Goal: Information Seeking & Learning: Check status

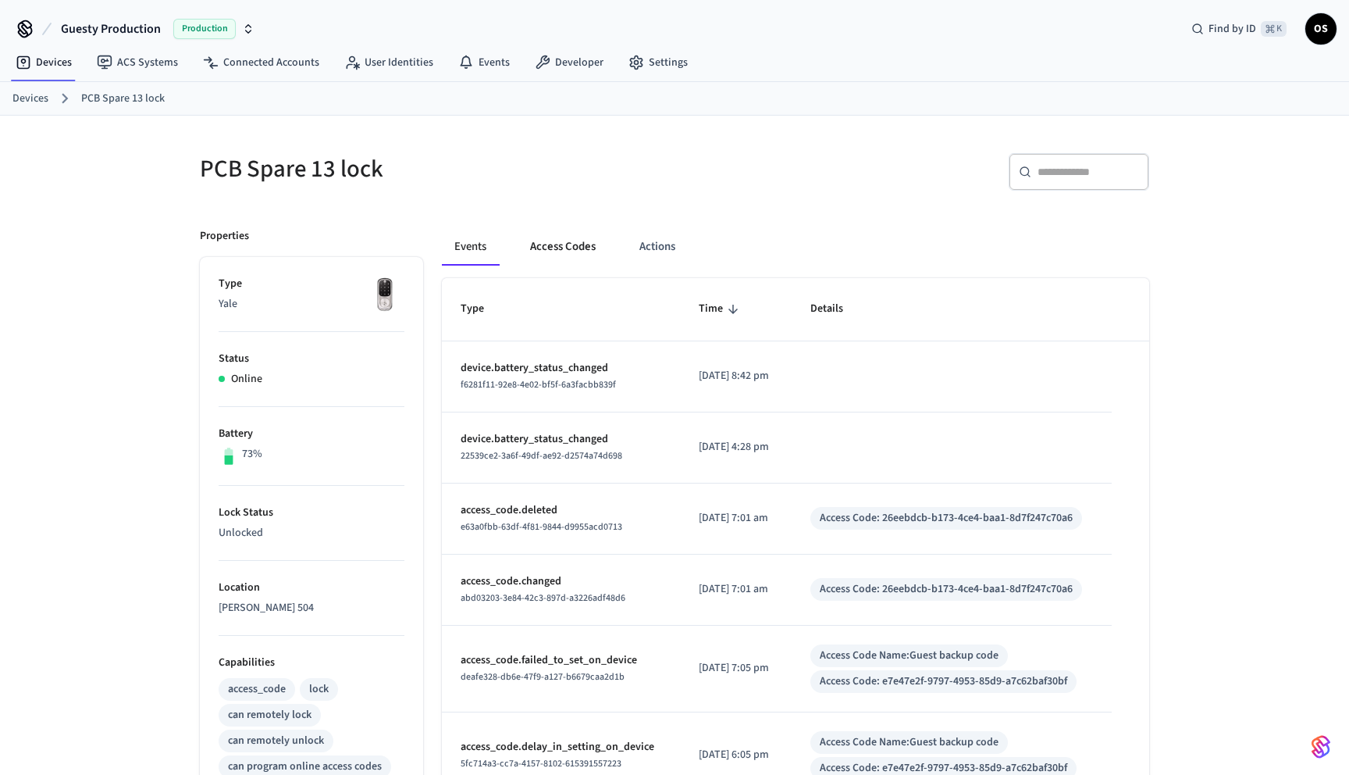
click at [582, 244] on button "Access Codes" at bounding box center [563, 246] width 91 height 37
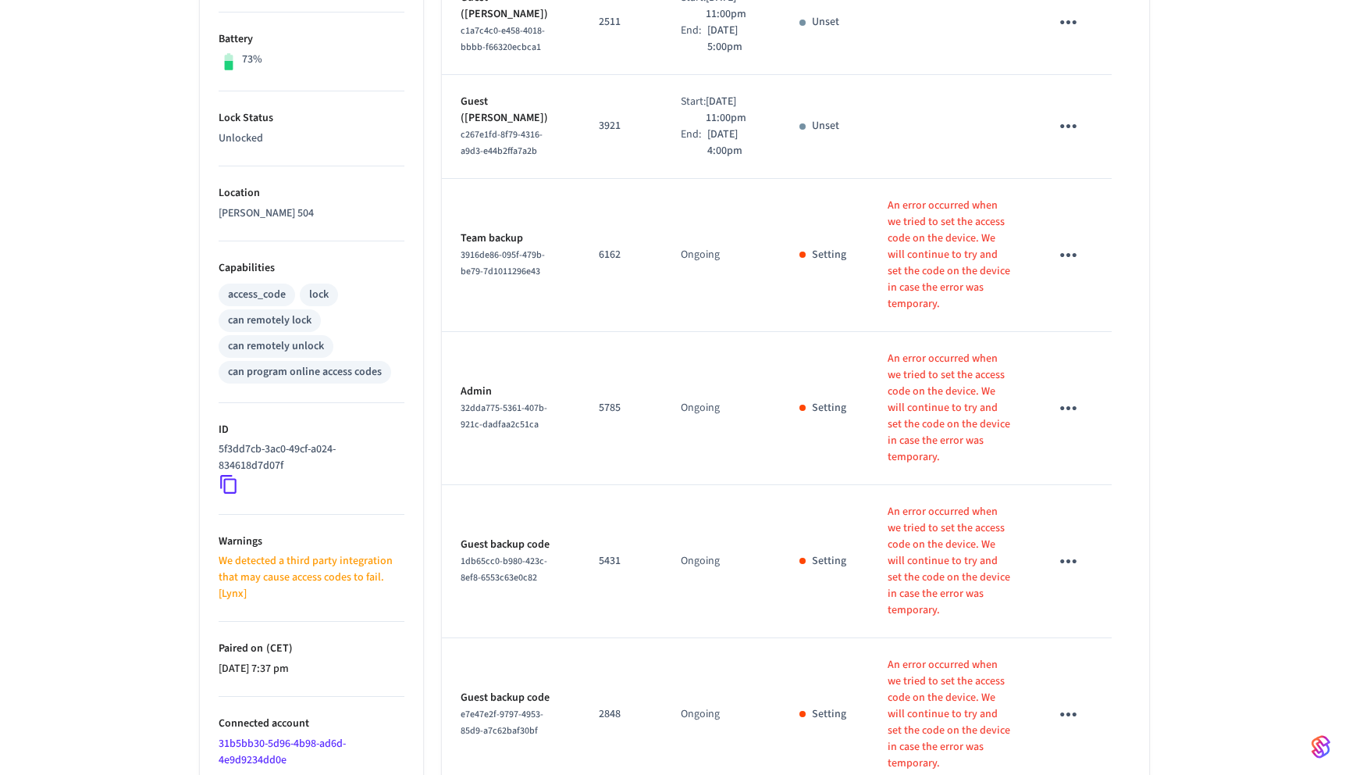
scroll to position [465, 0]
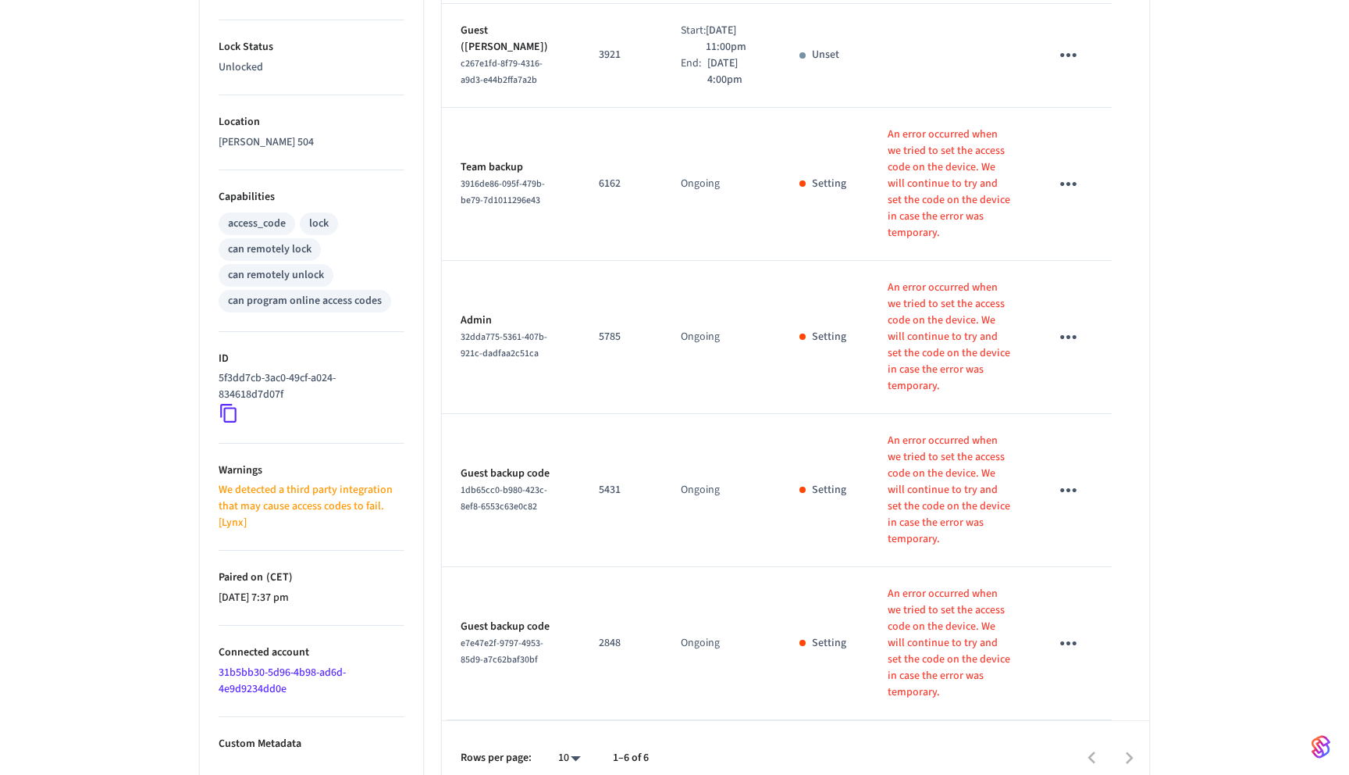
click at [1117, 739] on div at bounding box center [906, 757] width 483 height 37
click at [1124, 739] on div at bounding box center [906, 757] width 483 height 37
click at [1094, 739] on div at bounding box center [906, 757] width 483 height 37
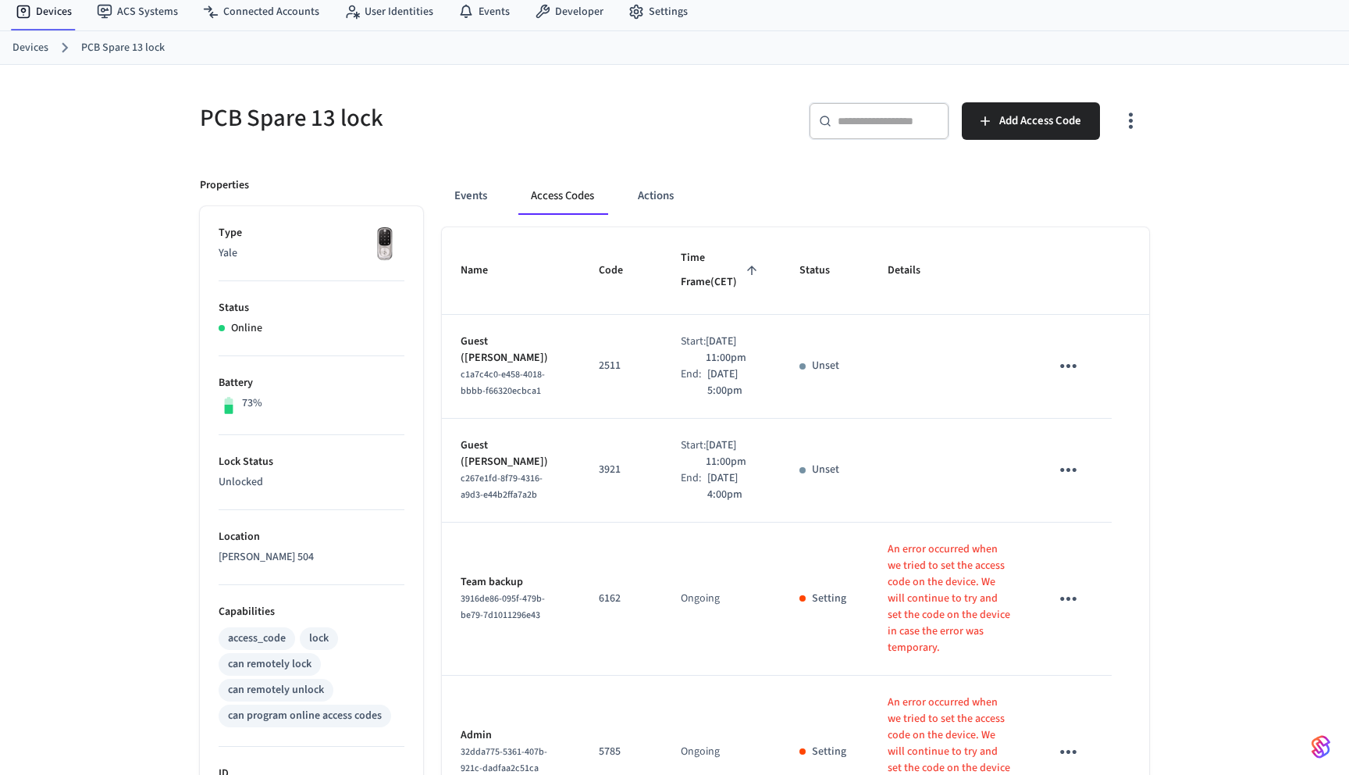
scroll to position [0, 0]
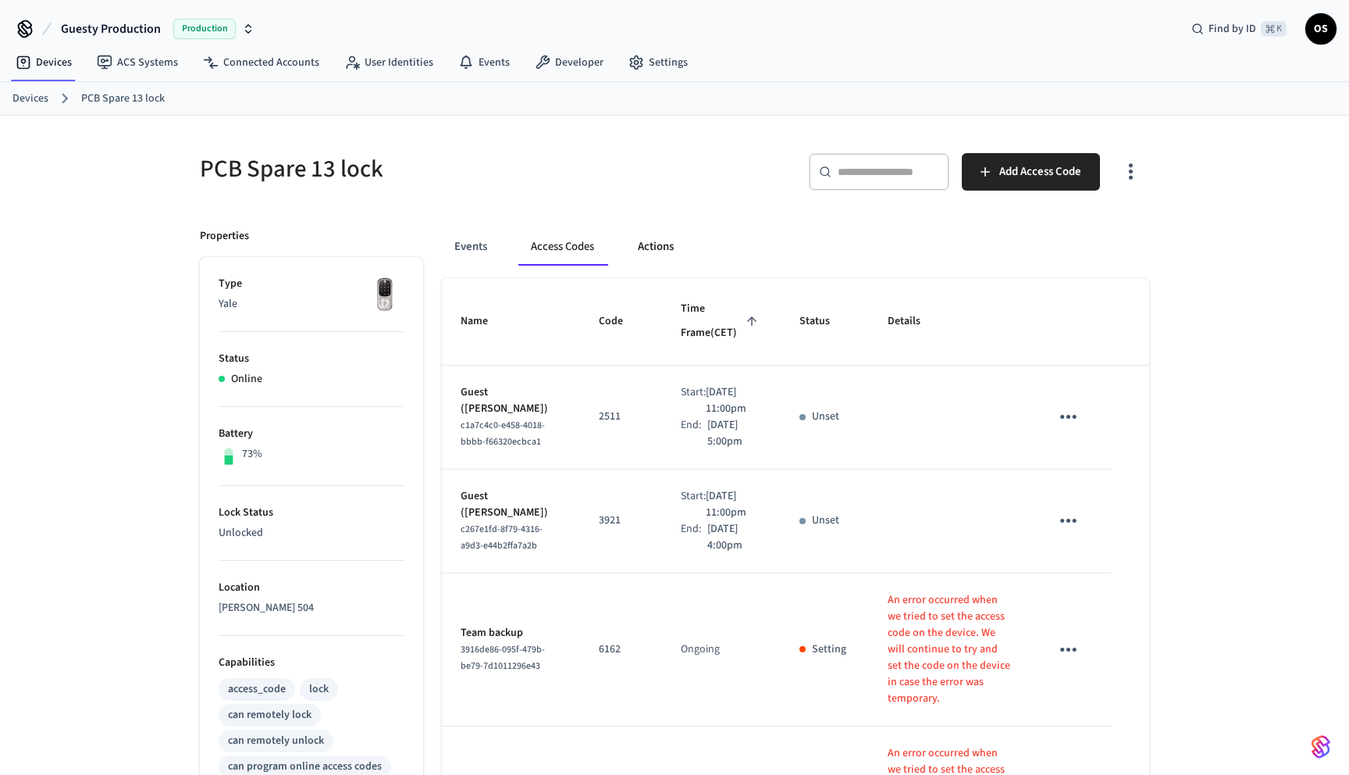
click at [677, 240] on button "Actions" at bounding box center [655, 246] width 61 height 37
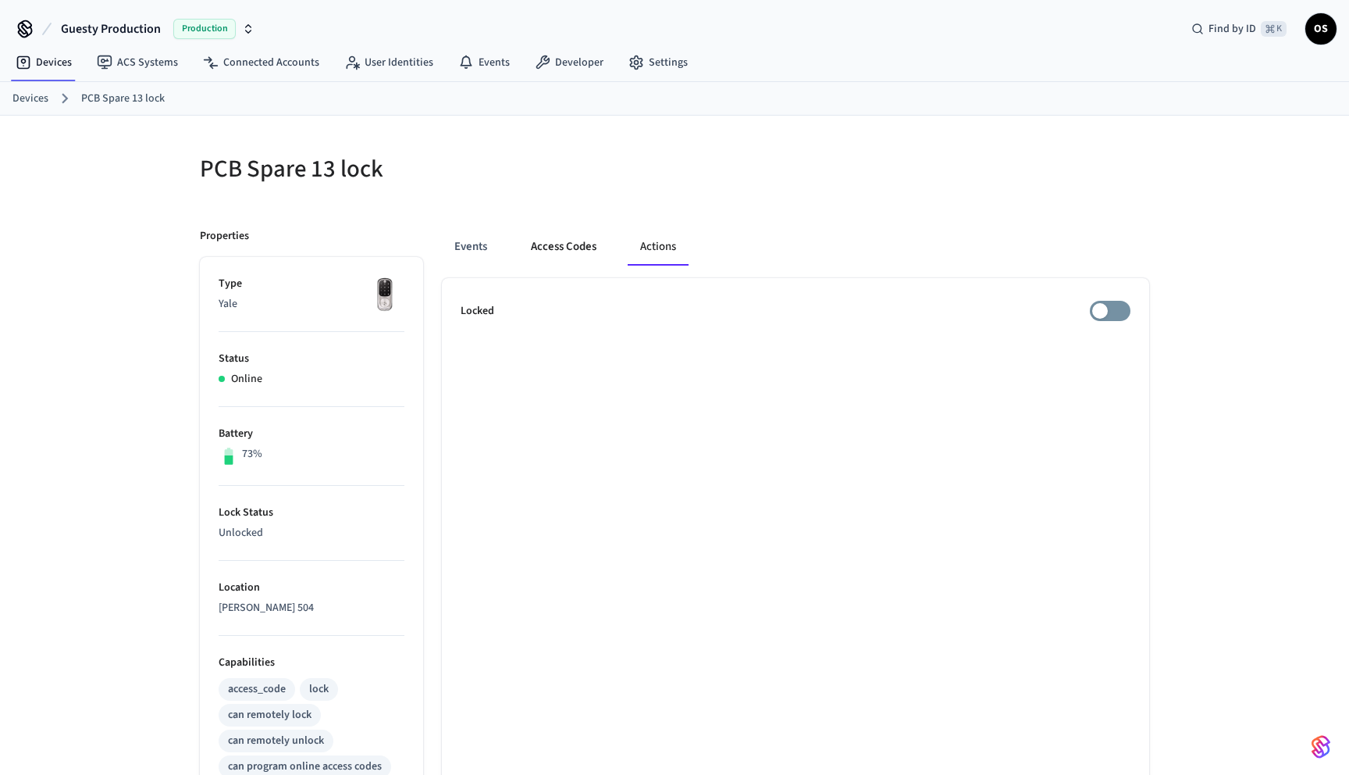
click at [558, 244] on button "Access Codes" at bounding box center [563, 246] width 91 height 37
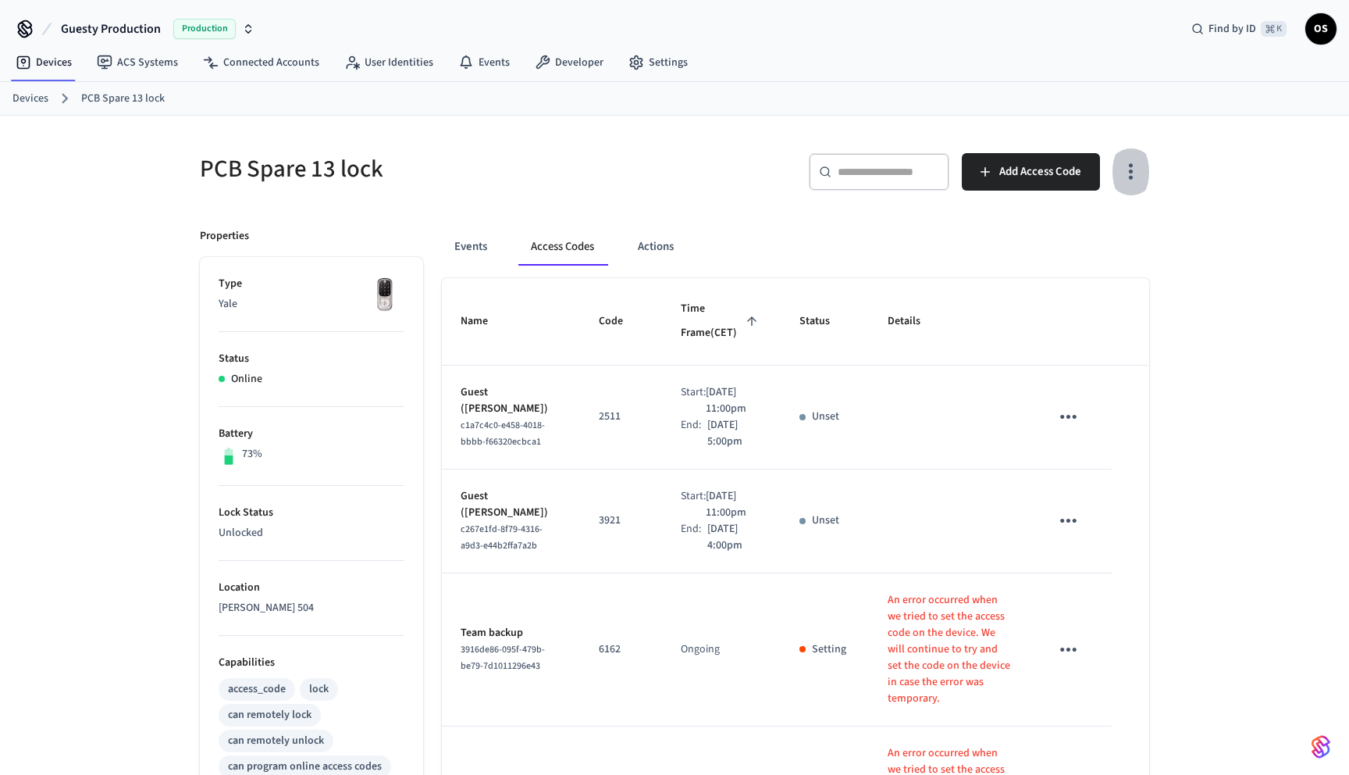
click at [1136, 167] on icon "button" at bounding box center [1131, 171] width 24 height 24
click at [1100, 237] on li "Show unmanaged access codes on device" at bounding box center [1030, 236] width 219 height 41
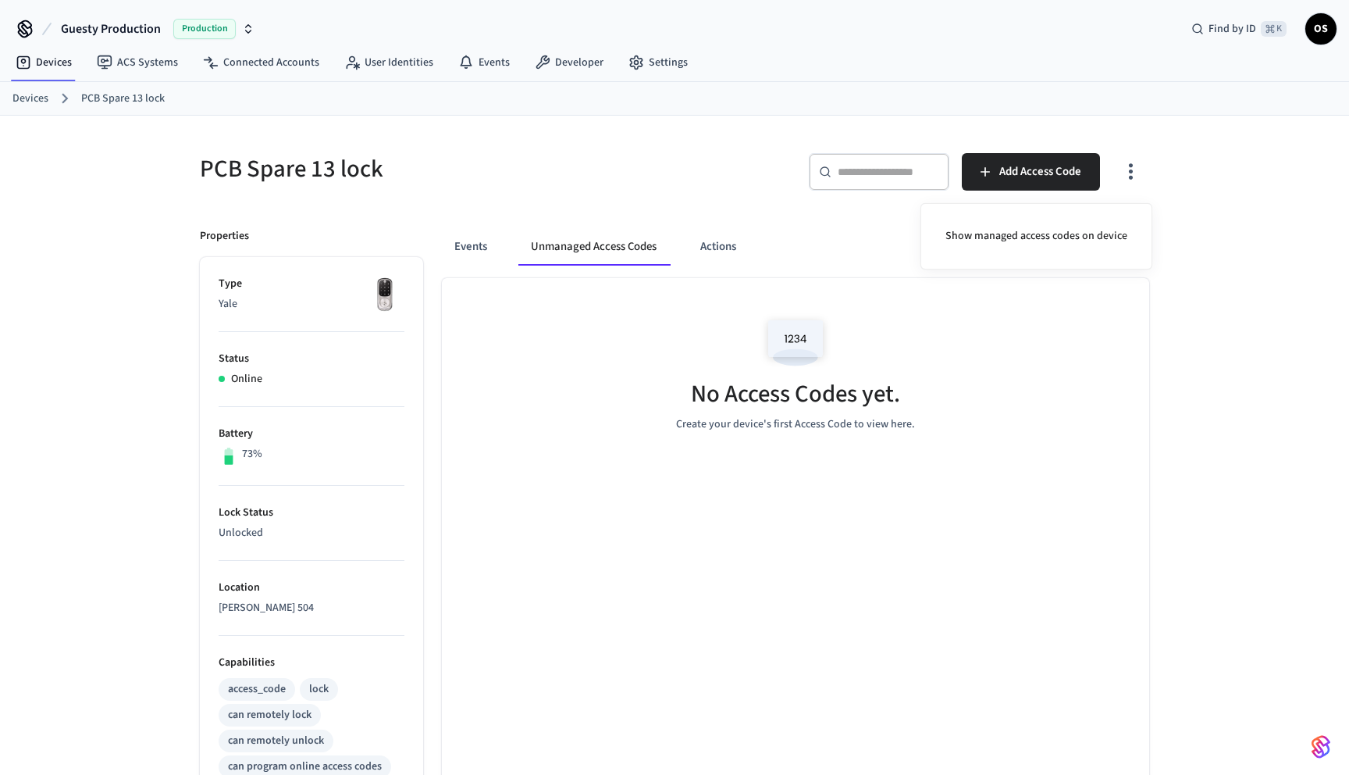
click at [1135, 180] on div at bounding box center [674, 387] width 1349 height 775
click at [1124, 216] on div "Events Unmanaged Access Codes Actions No Access Codes yet. Create your device's…" at bounding box center [786, 724] width 726 height 1031
click at [1128, 183] on icon "button" at bounding box center [1131, 171] width 24 height 24
click at [1112, 226] on li "Show managed access codes on device" at bounding box center [1036, 236] width 207 height 41
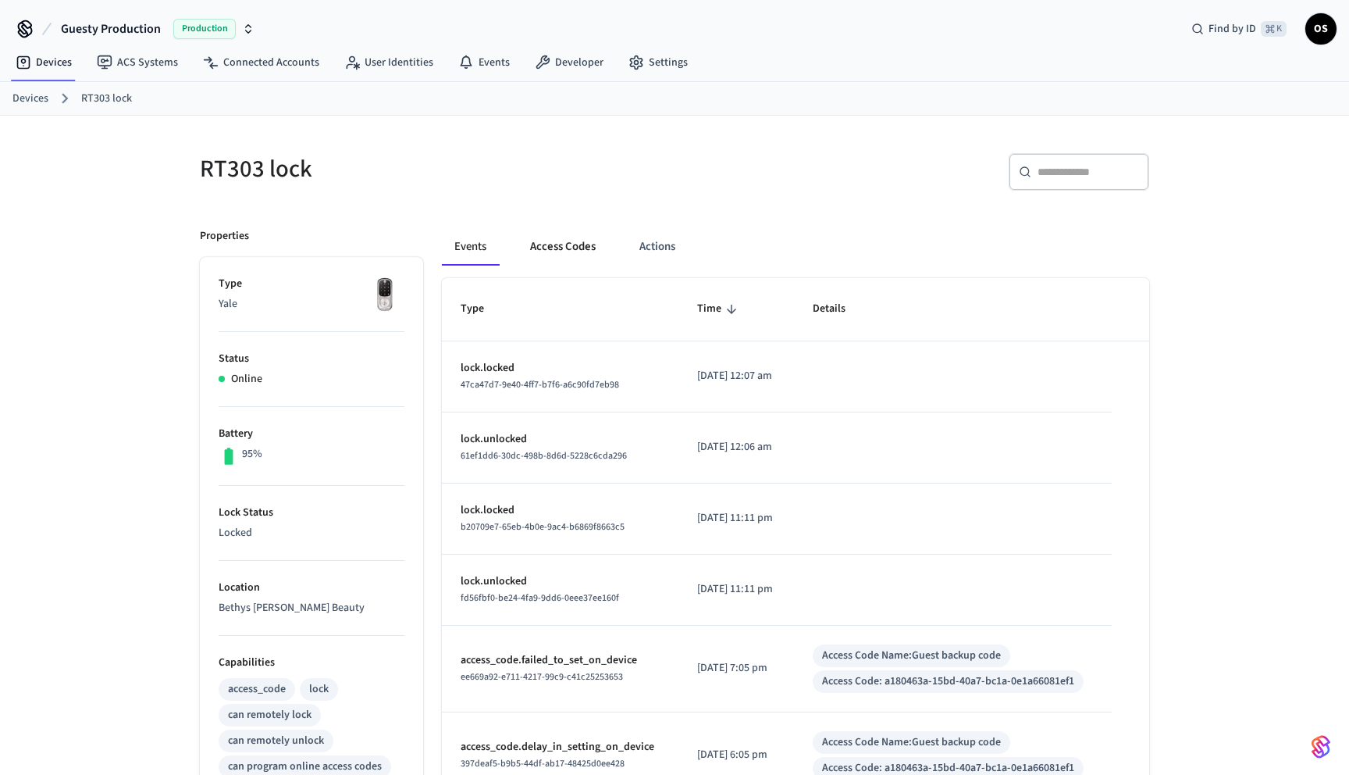
click at [588, 244] on button "Access Codes" at bounding box center [563, 246] width 91 height 37
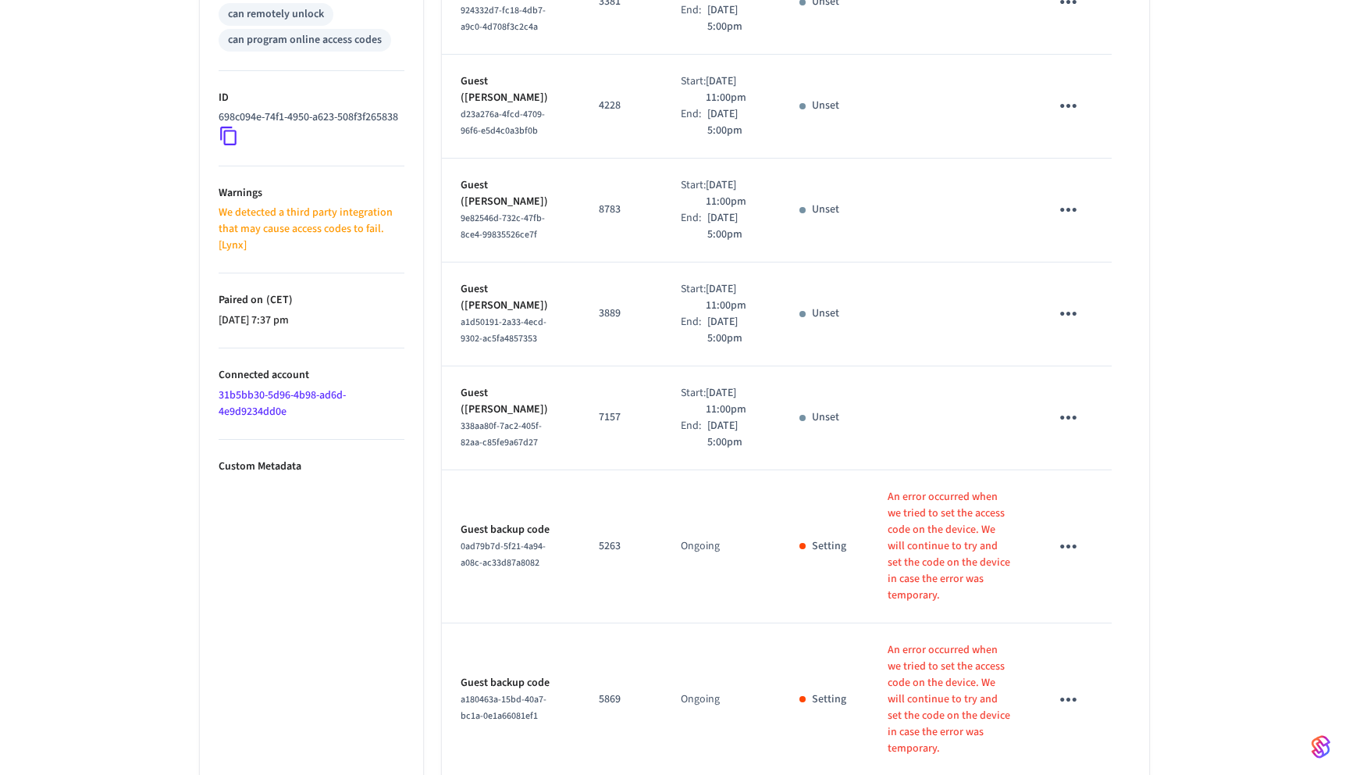
scroll to position [885, 0]
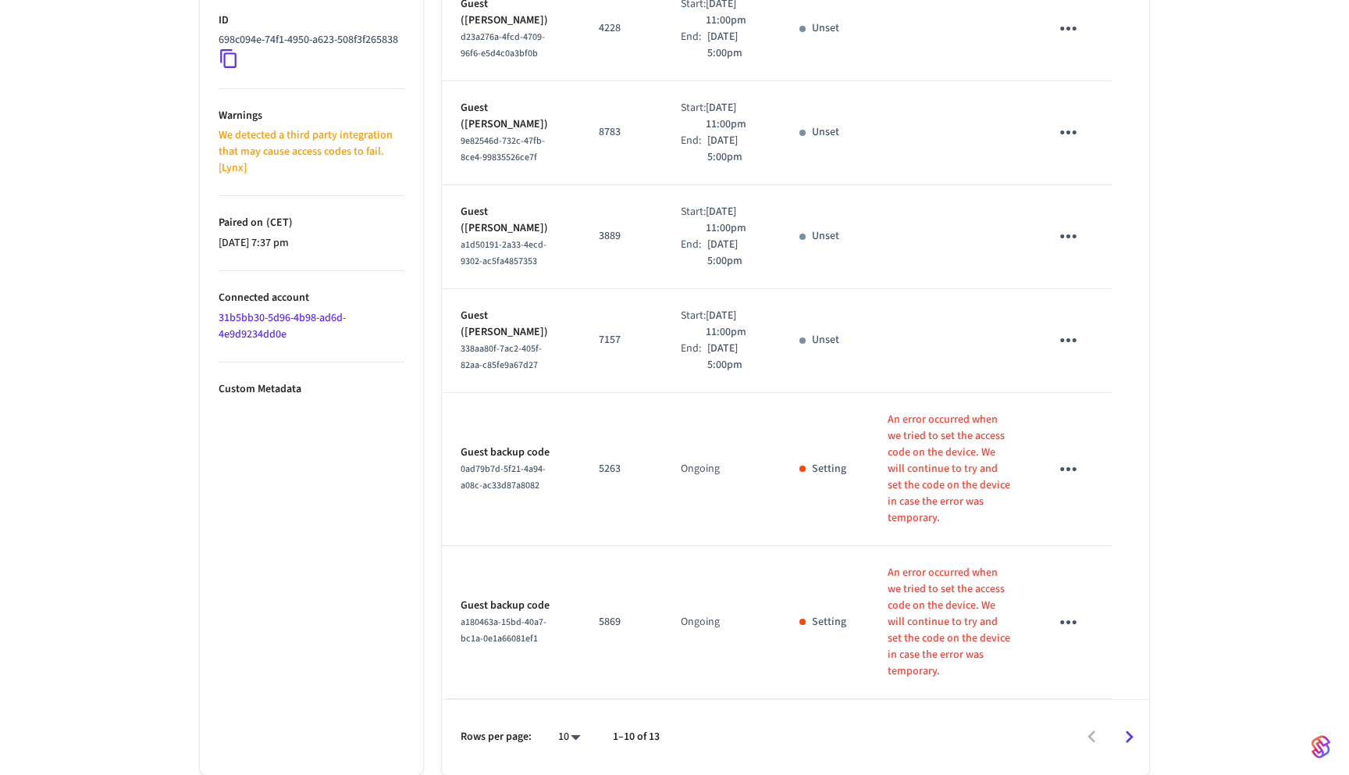
click at [1124, 744] on icon "Go to next page" at bounding box center [1129, 737] width 24 height 24
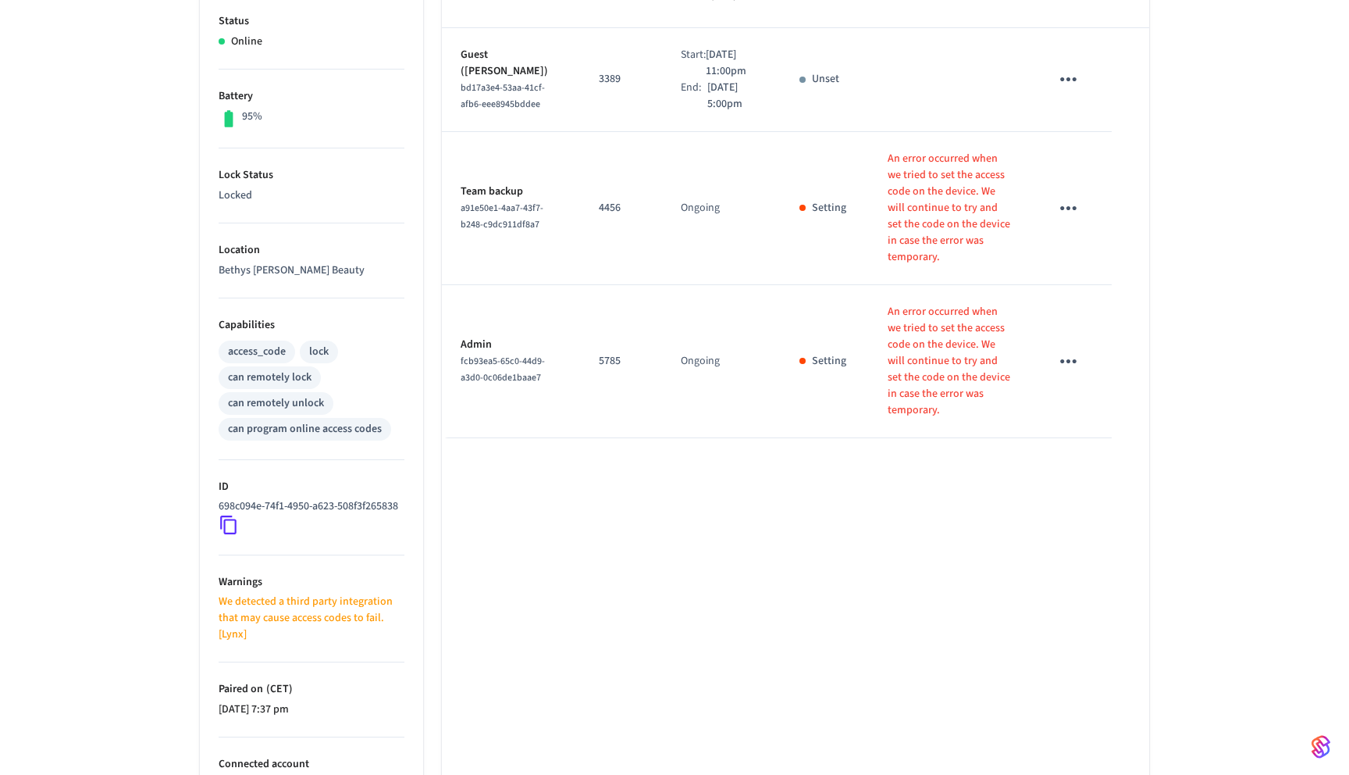
scroll to position [465, 0]
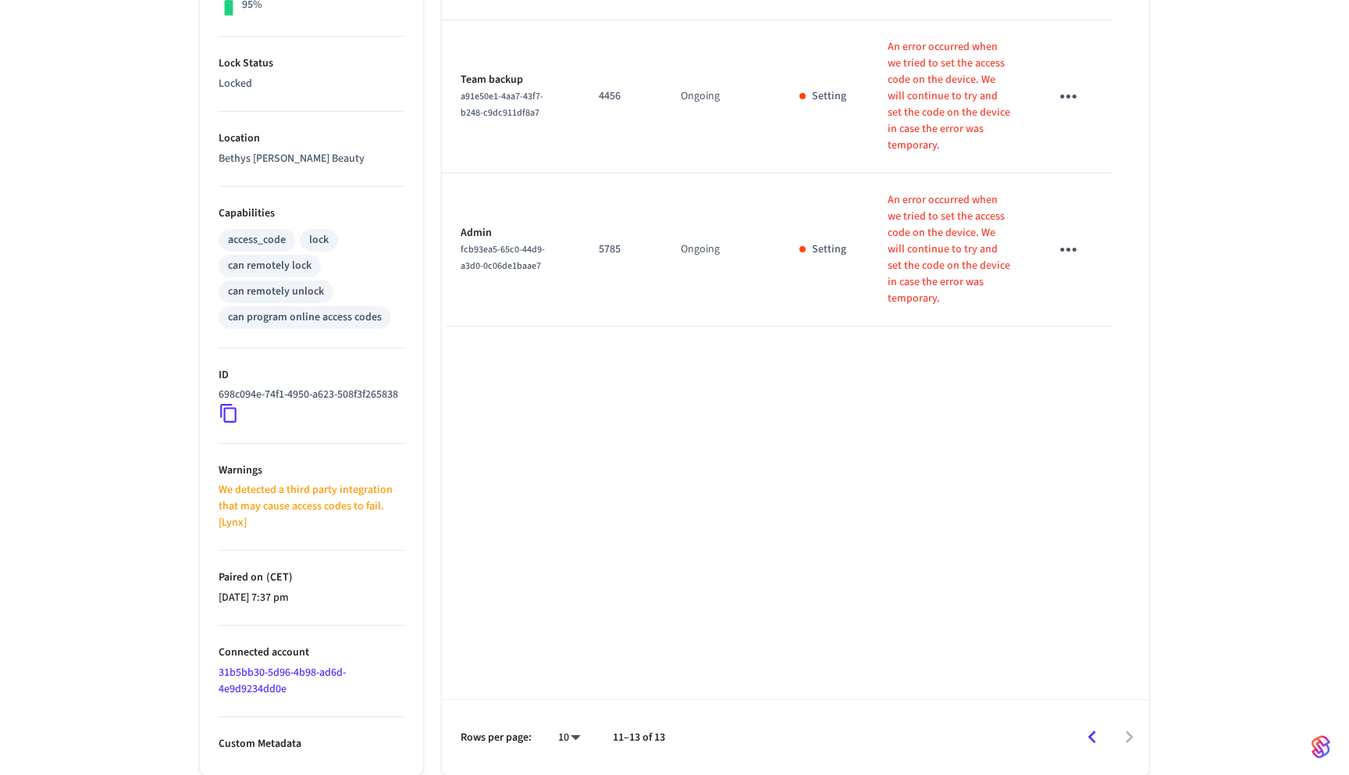
click at [1095, 736] on icon "Go to previous page" at bounding box center [1092, 737] width 24 height 24
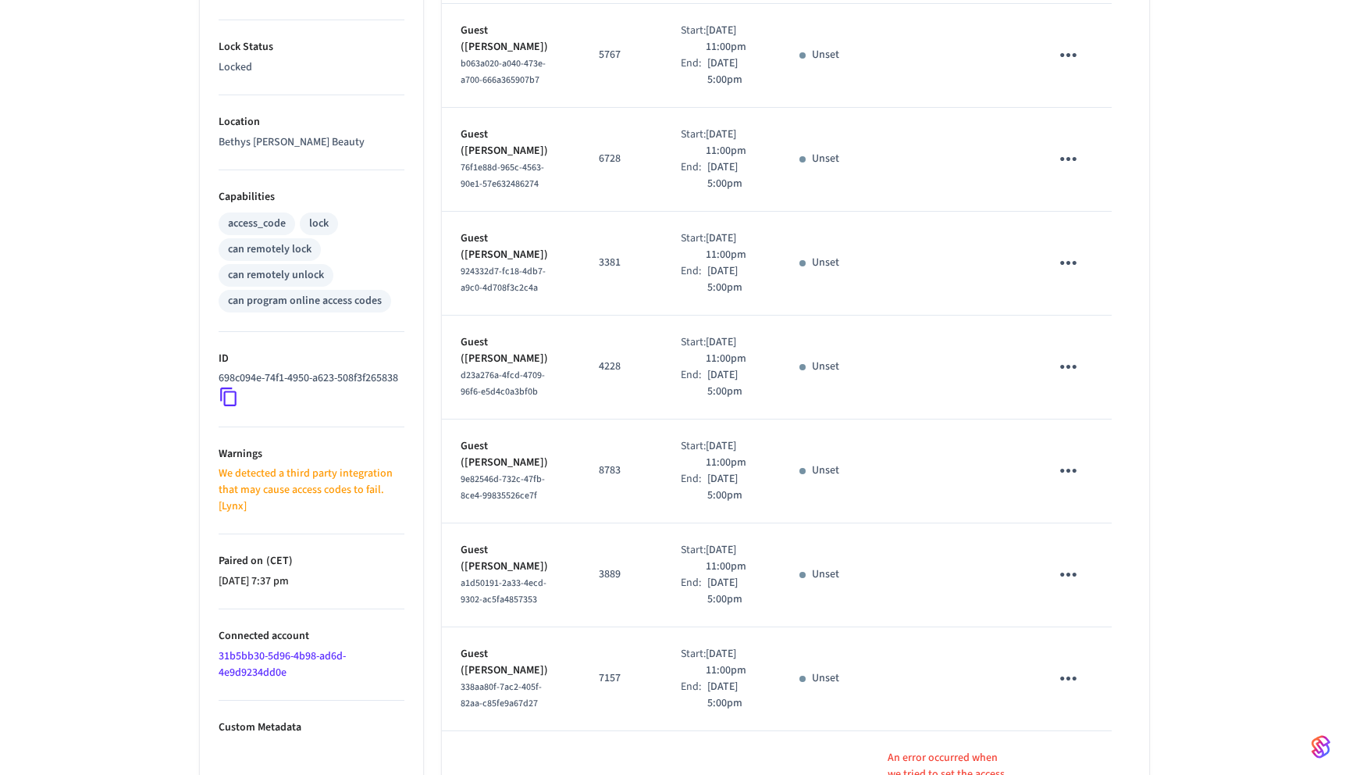
scroll to position [0, 0]
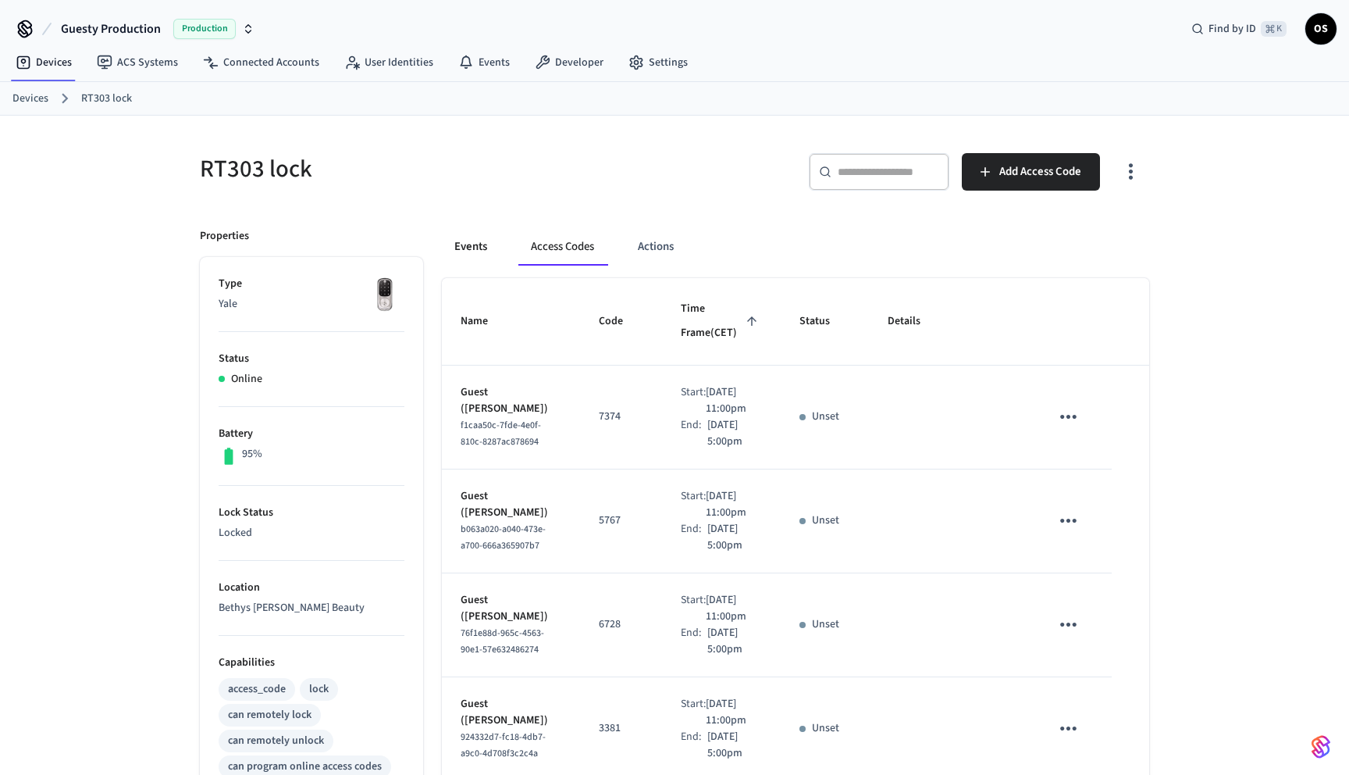
click at [463, 250] on button "Events" at bounding box center [471, 246] width 58 height 37
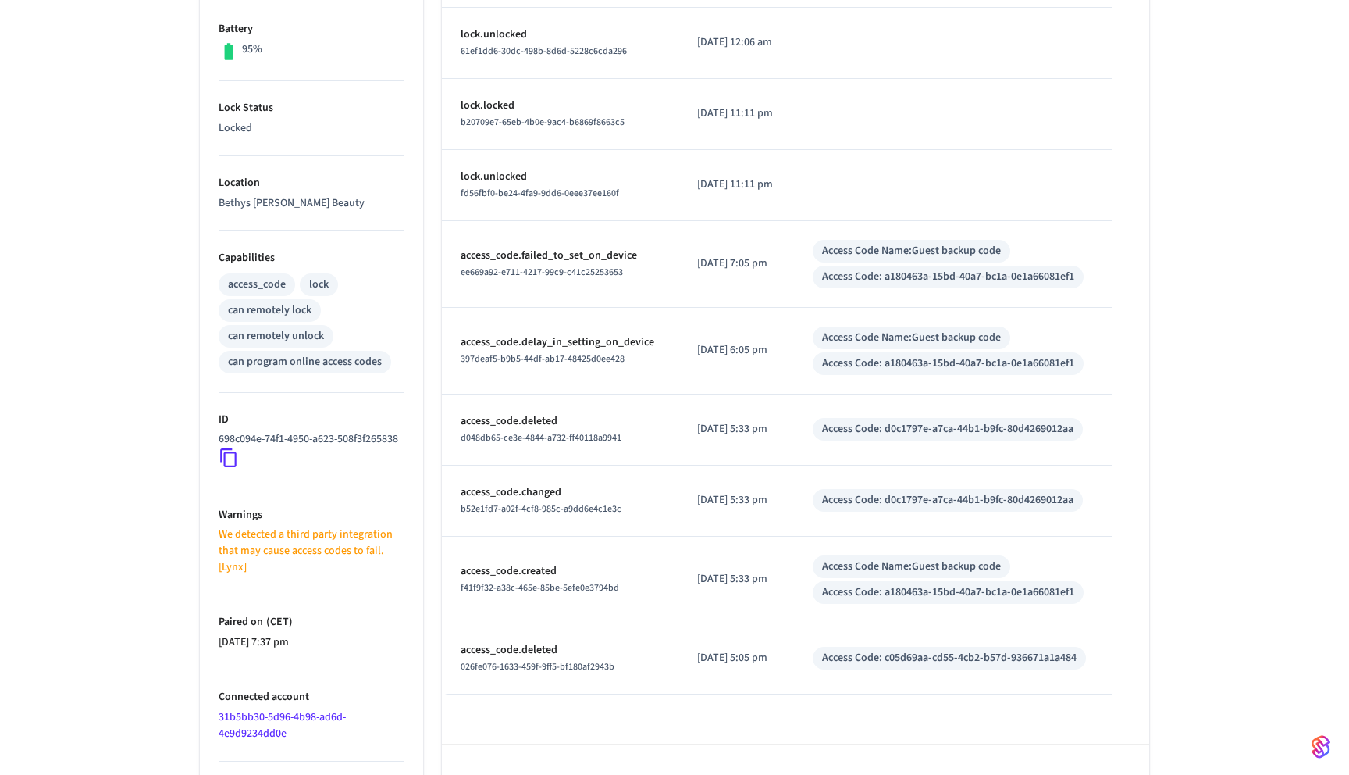
scroll to position [465, 0]
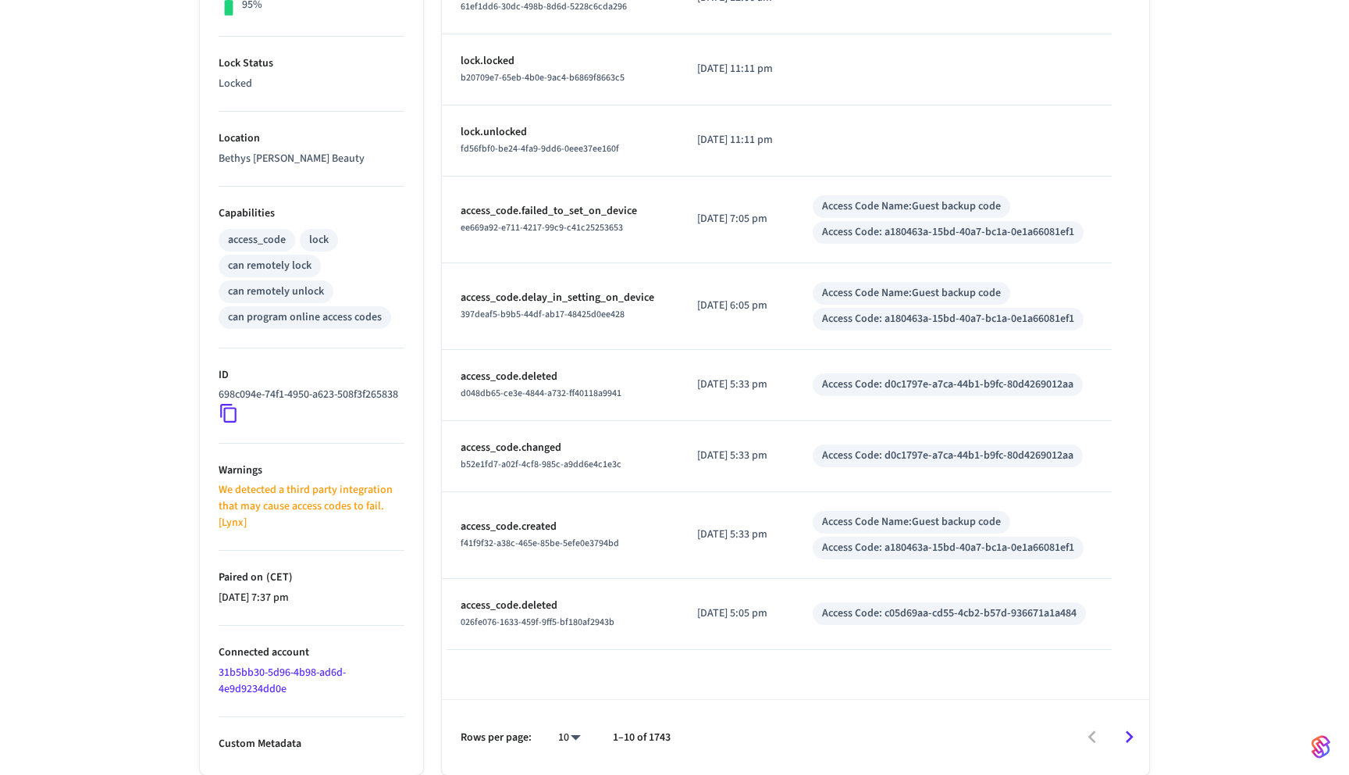
click at [1123, 739] on icon "Go to next page" at bounding box center [1129, 737] width 24 height 24
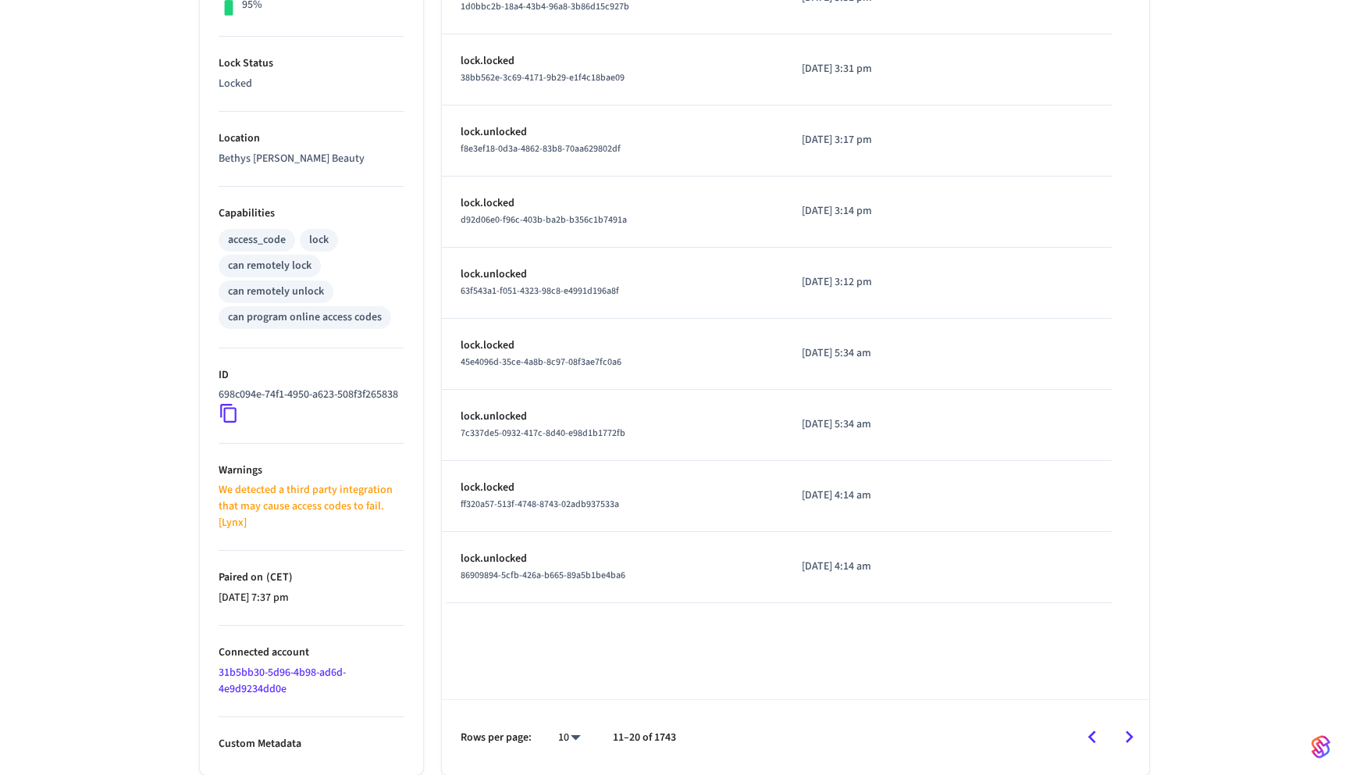
click at [1123, 739] on icon "Go to next page" at bounding box center [1129, 737] width 24 height 24
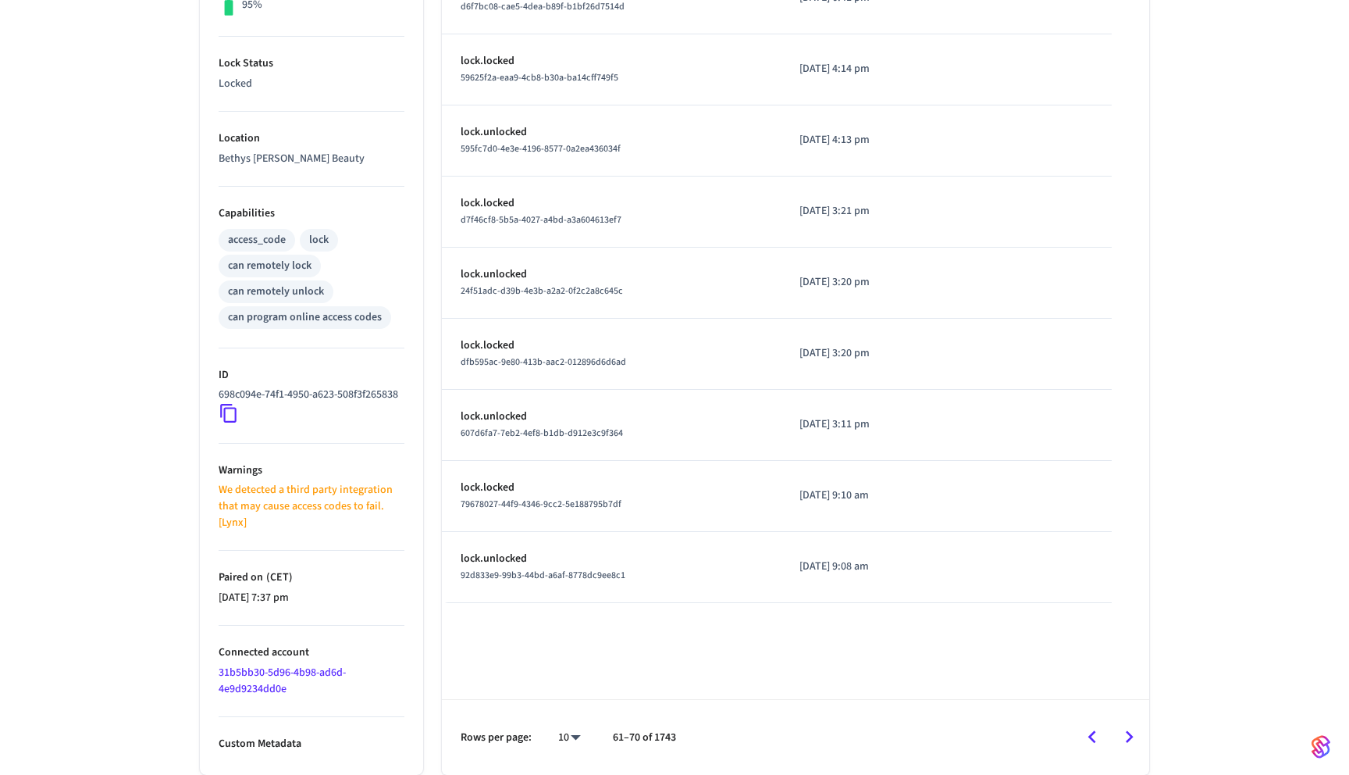
click at [1123, 739] on icon "Go to next page" at bounding box center [1129, 737] width 24 height 24
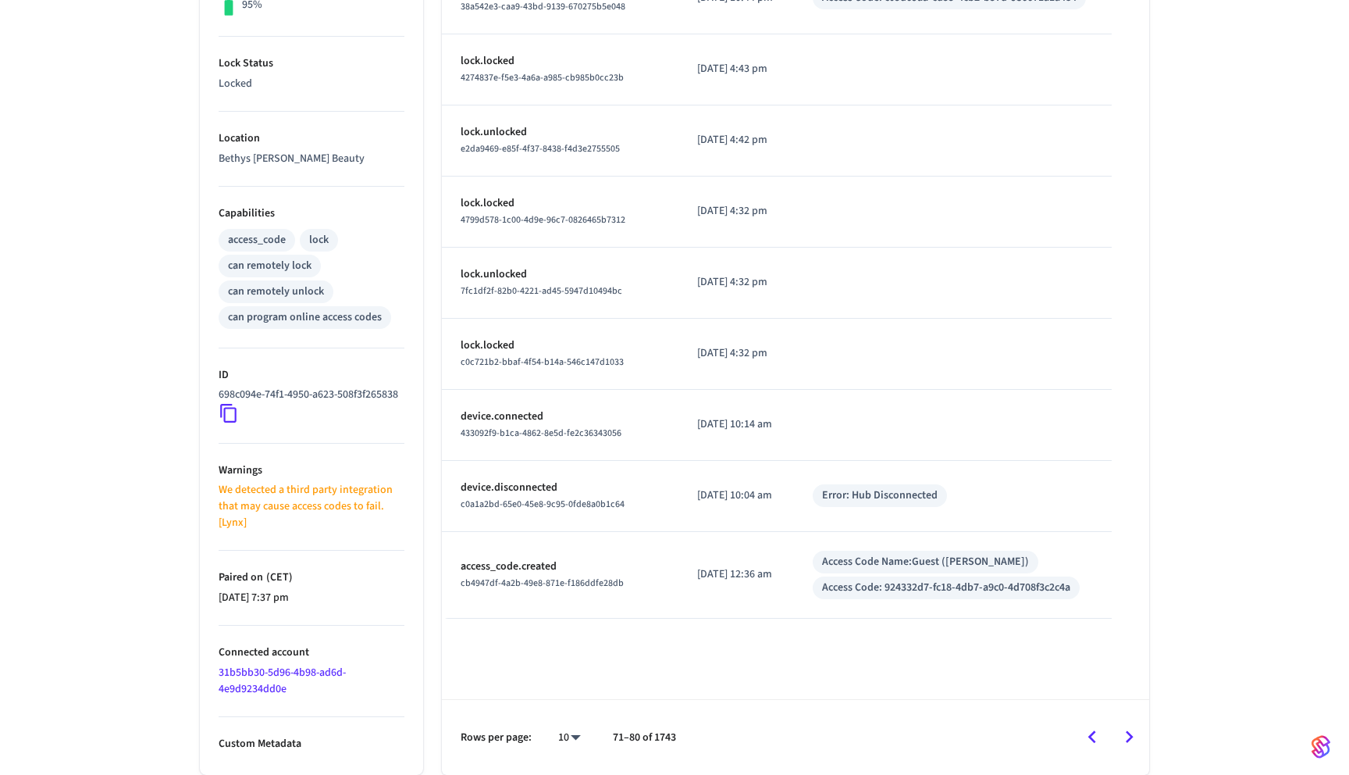
click at [1123, 739] on icon "Go to next page" at bounding box center [1129, 737] width 24 height 24
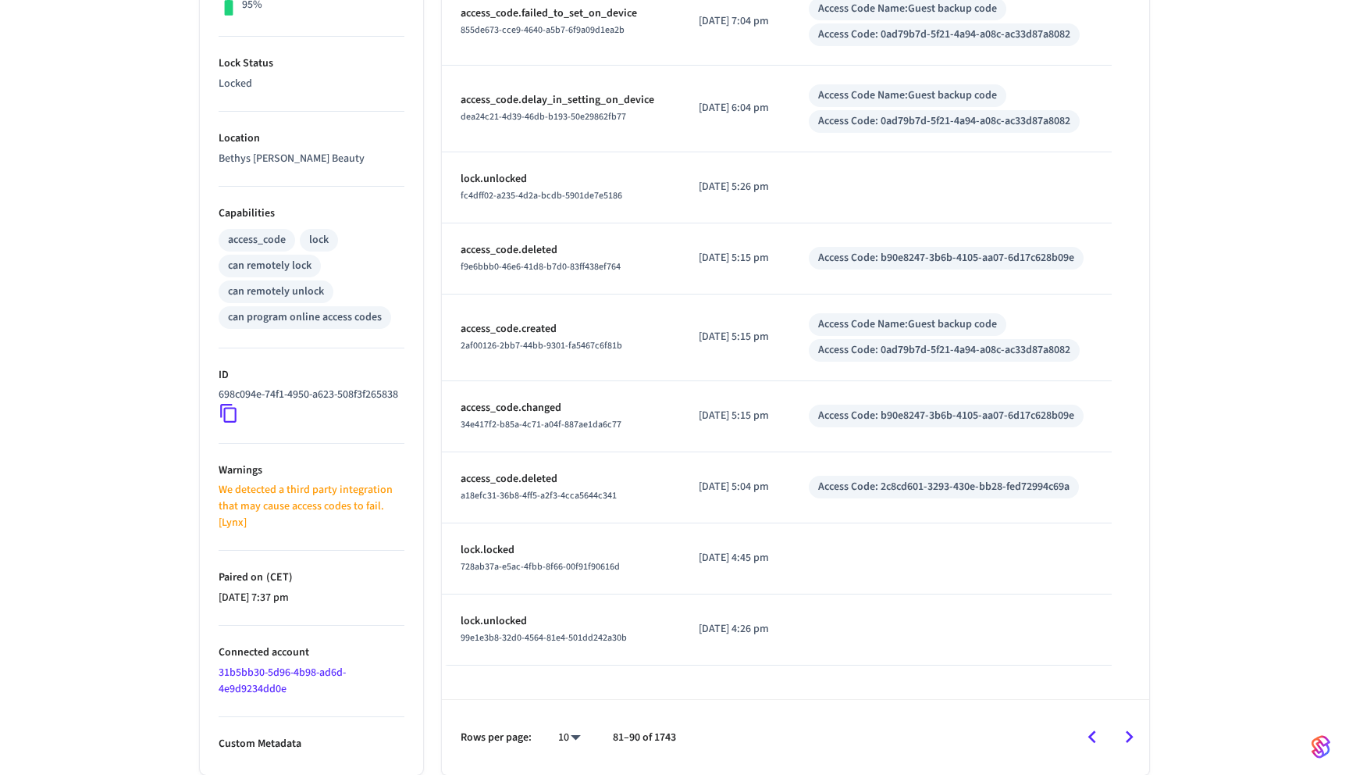
click at [1128, 741] on icon "Go to next page" at bounding box center [1130, 737] width 8 height 12
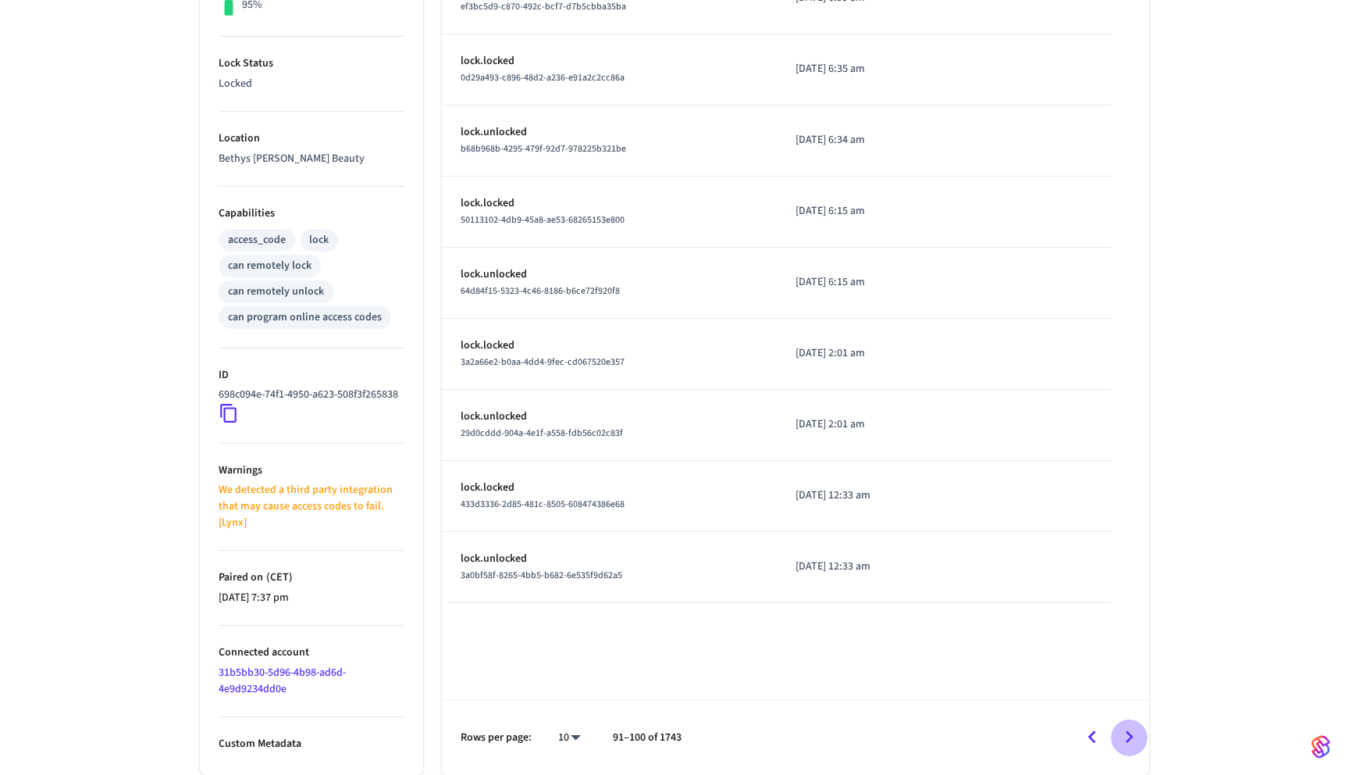
click at [1128, 741] on icon "Go to next page" at bounding box center [1130, 737] width 8 height 12
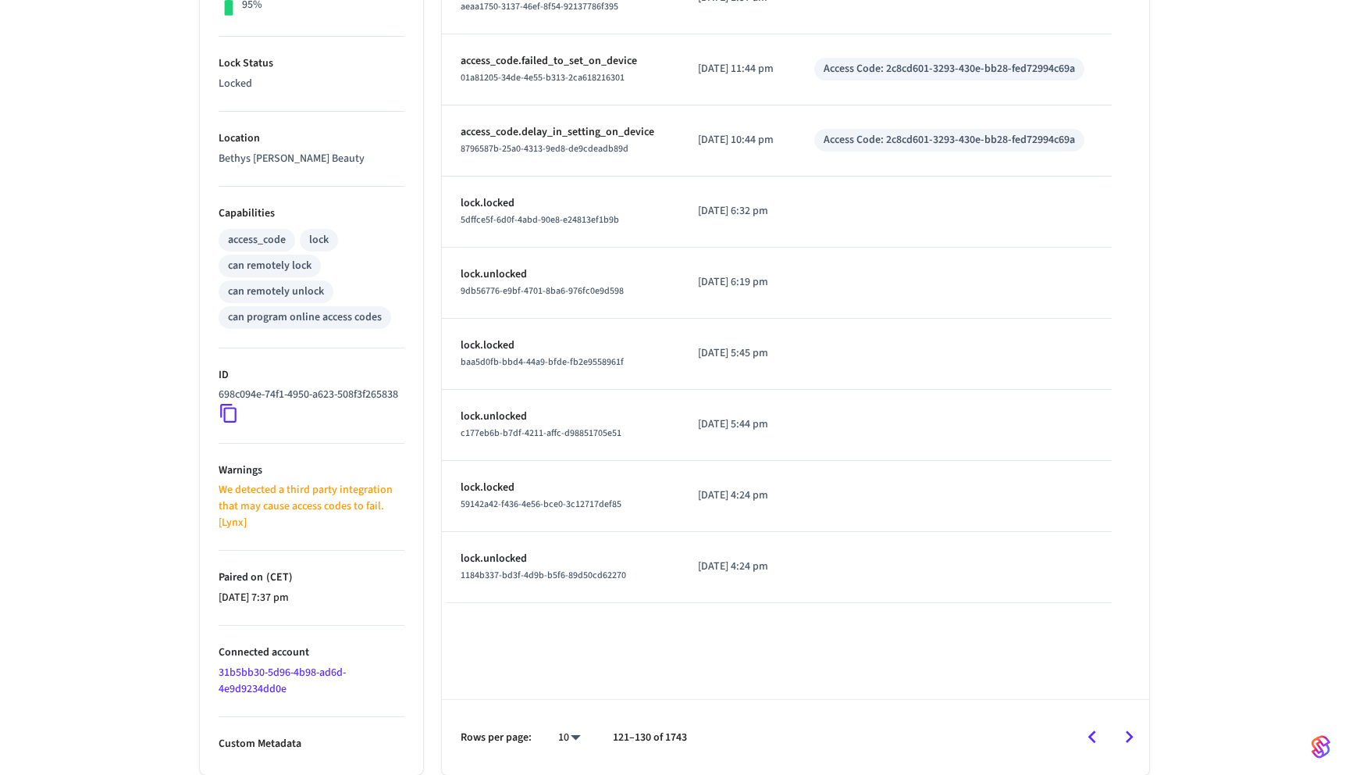
click at [292, 673] on link "31b5bb30-5d96-4b98-ad6d-4e9d9234dd0e" at bounding box center [282, 681] width 127 height 32
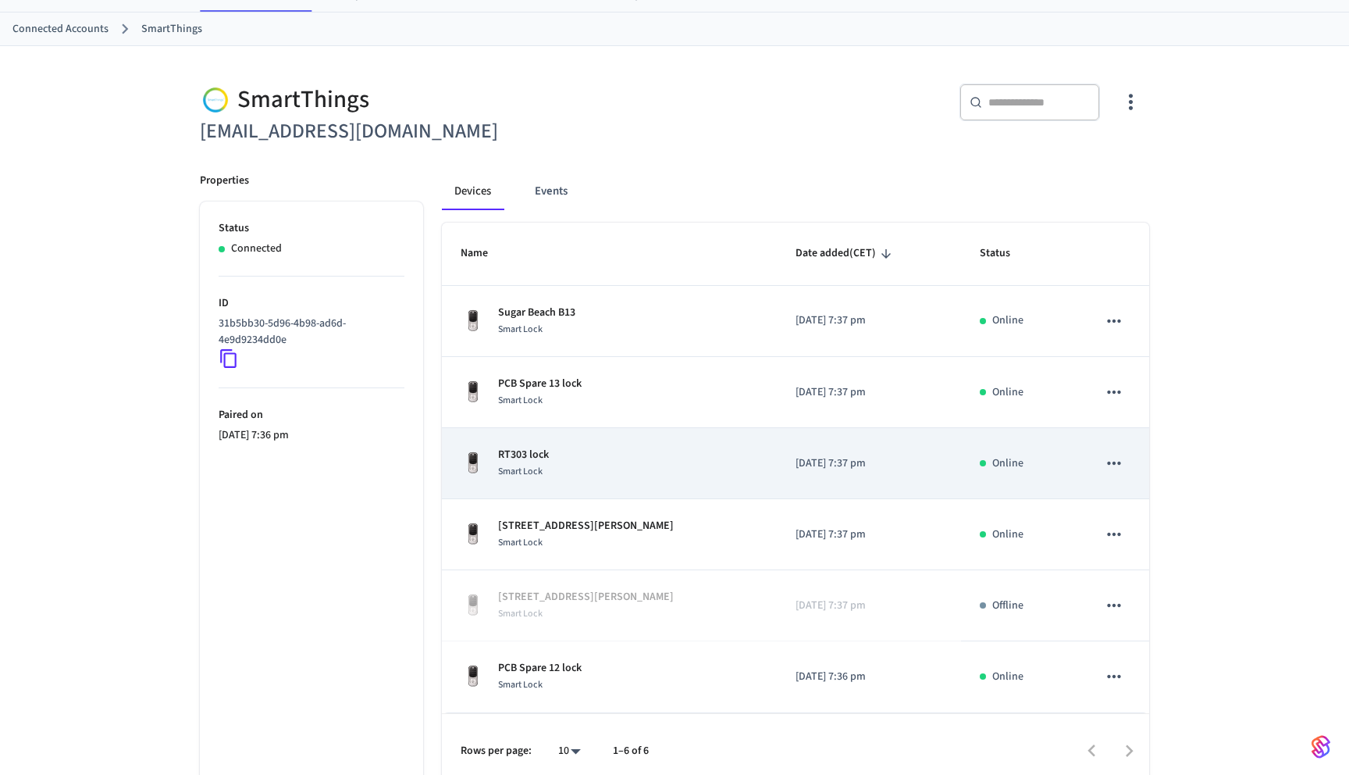
scroll to position [84, 0]
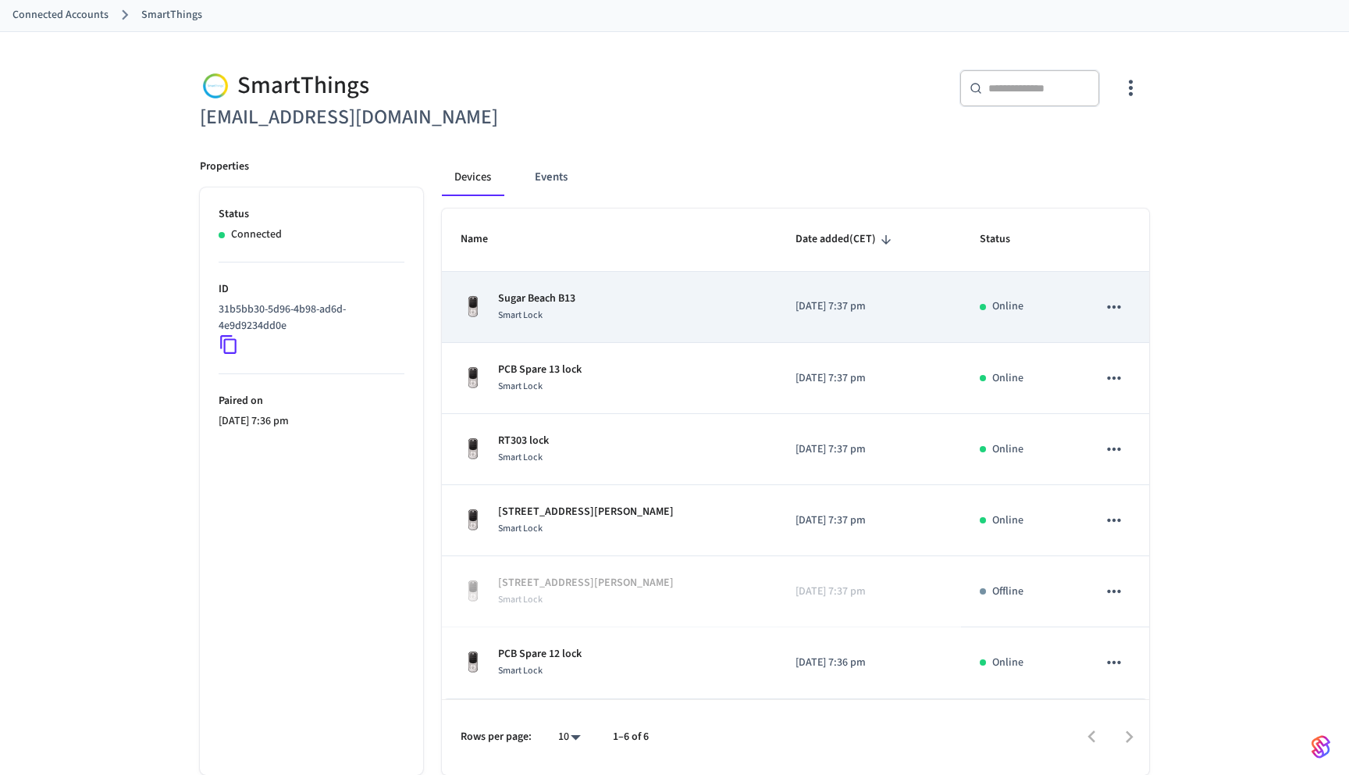
click at [626, 318] on div "Sugar Beach B13 Smart Lock" at bounding box center [610, 306] width 298 height 33
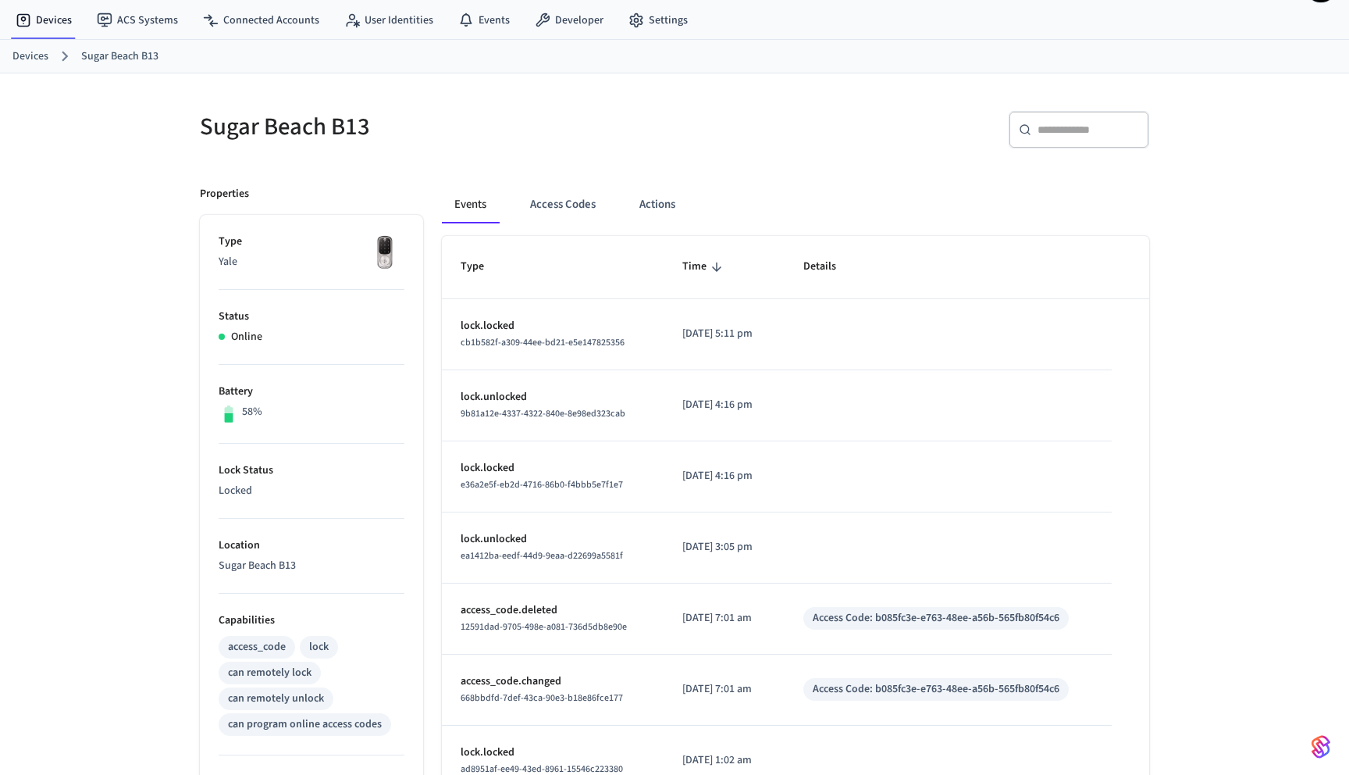
scroll to position [48, 0]
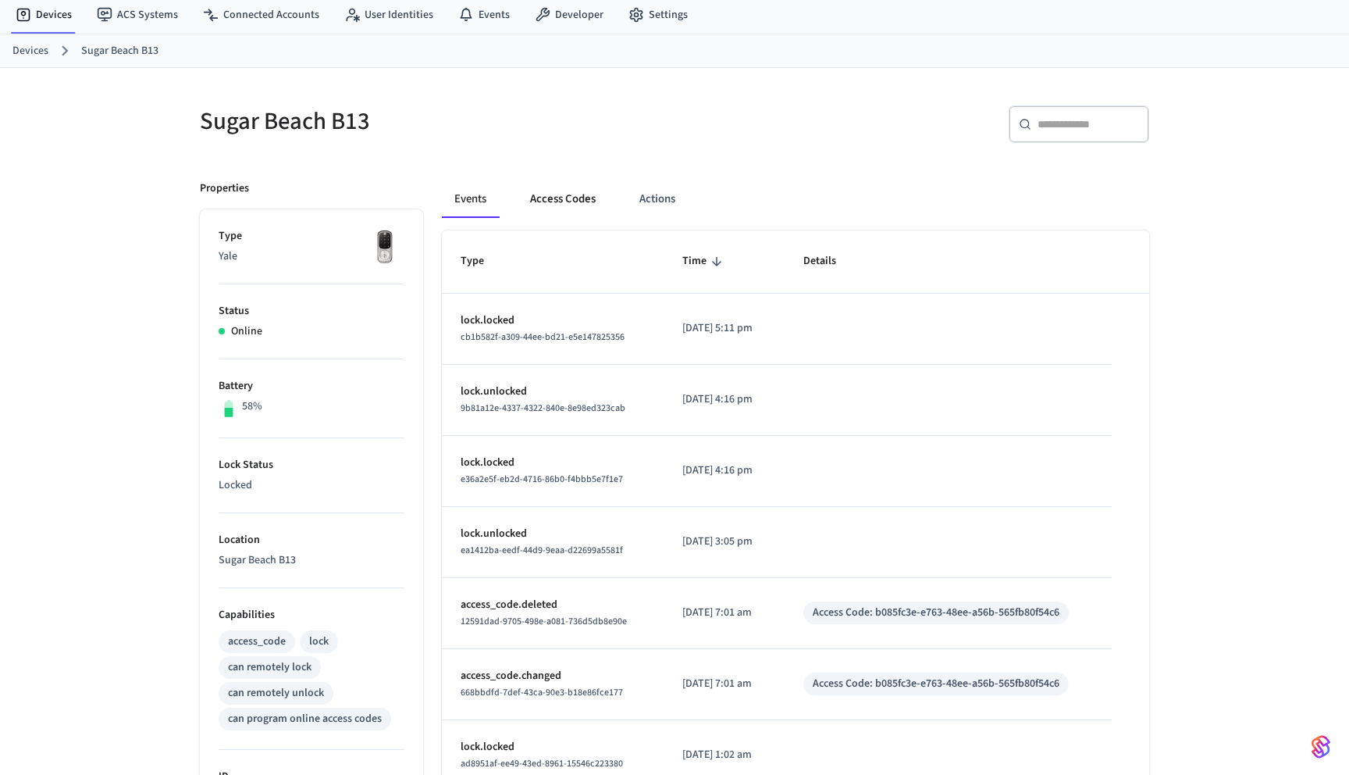
click at [590, 212] on button "Access Codes" at bounding box center [563, 198] width 91 height 37
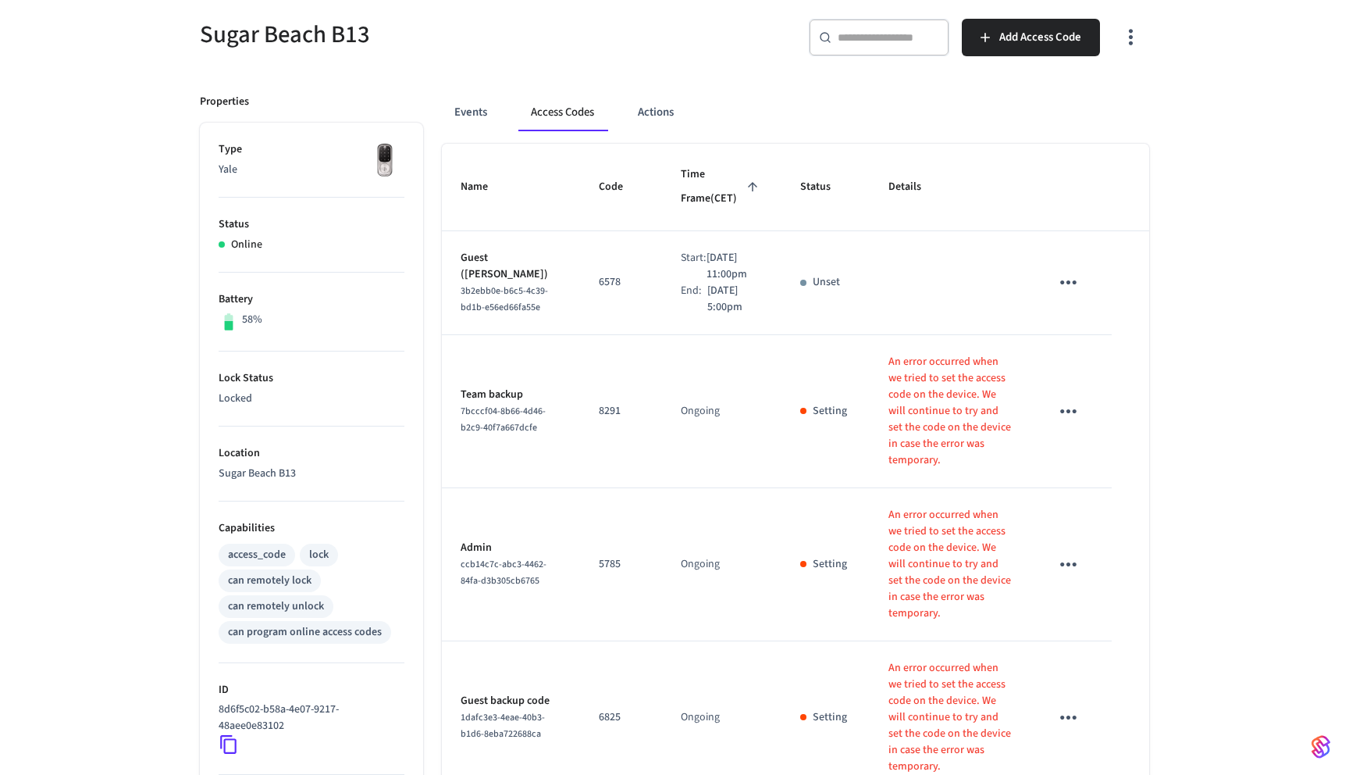
scroll to position [358, 0]
